Goal: Information Seeking & Learning: Learn about a topic

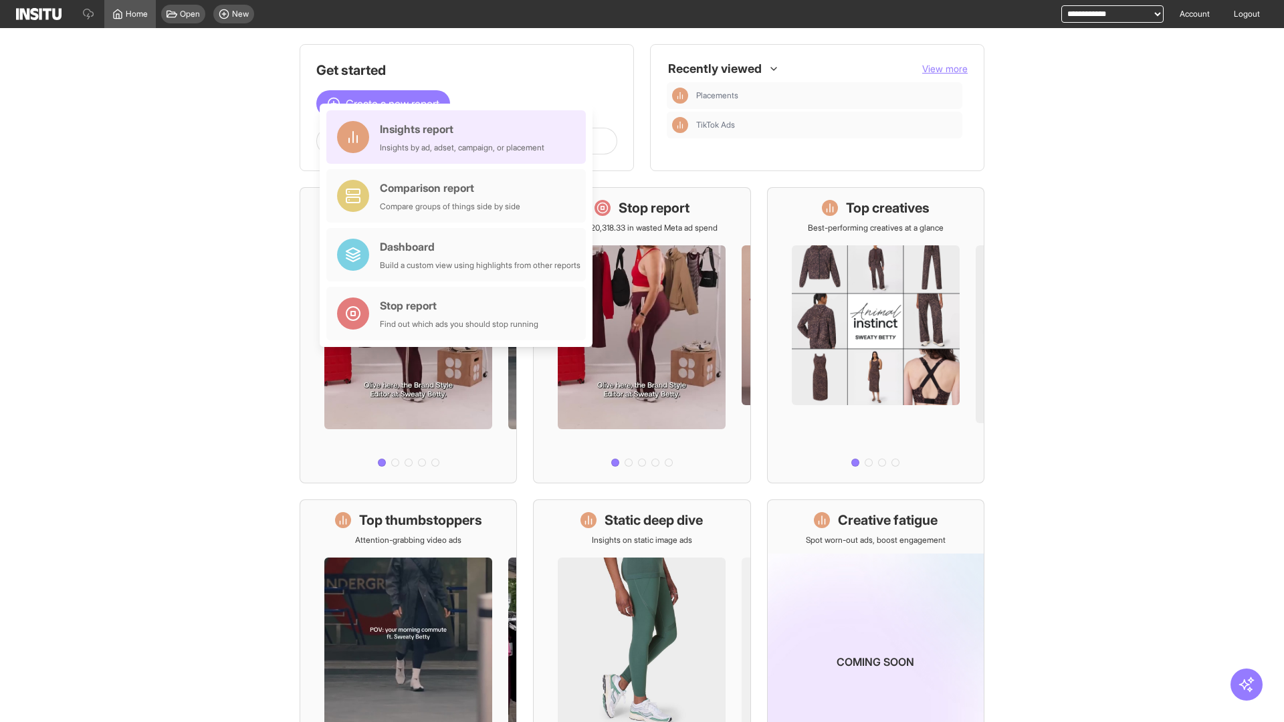
click at [460, 137] on div "Insights report Insights by ad, adset, campaign, or placement" at bounding box center [462, 137] width 165 height 32
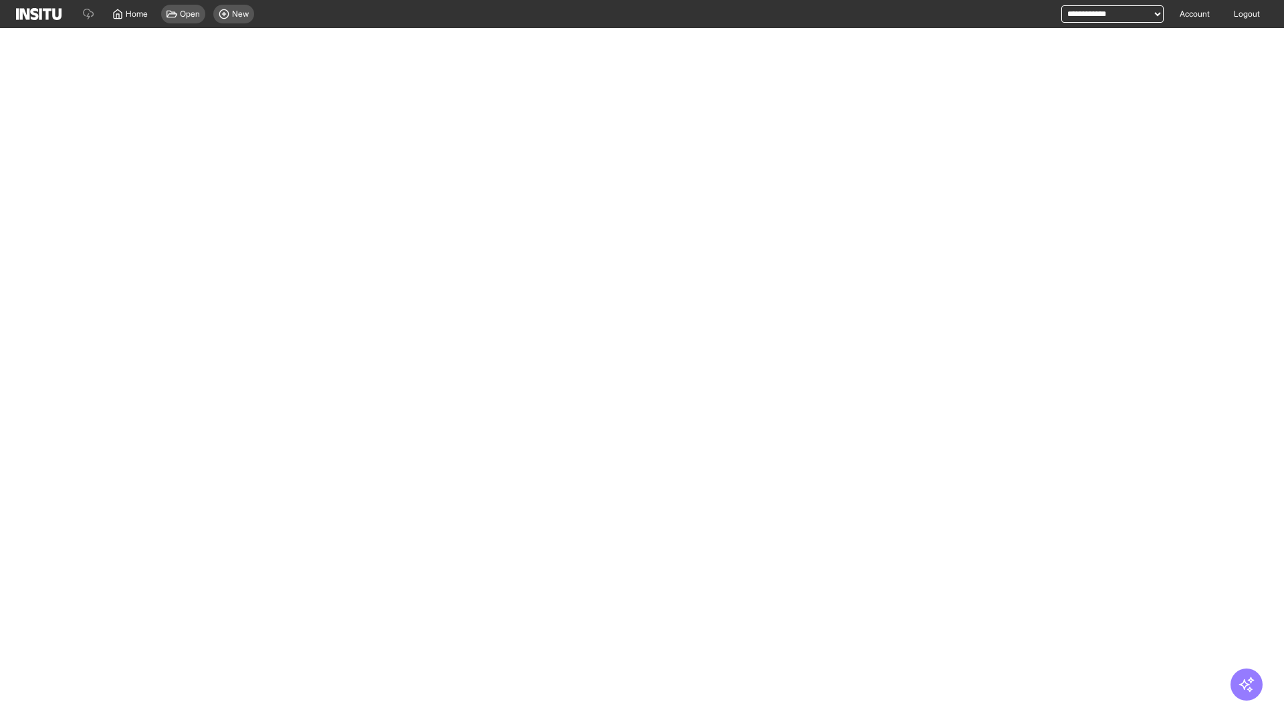
select select "**"
